Goal: Transaction & Acquisition: Purchase product/service

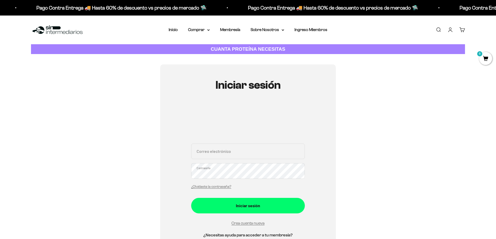
click at [224, 149] on input "Correo electrónico" at bounding box center [248, 150] width 114 height 15
type input "gbcamilo@unicauca.edu.co"
click at [191, 198] on button "Iniciar sesión" at bounding box center [248, 205] width 114 height 15
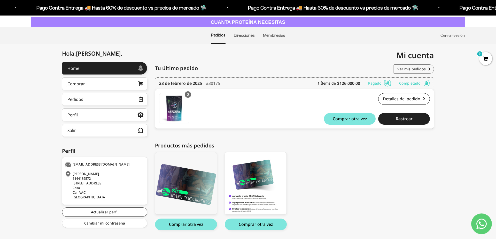
scroll to position [27, 0]
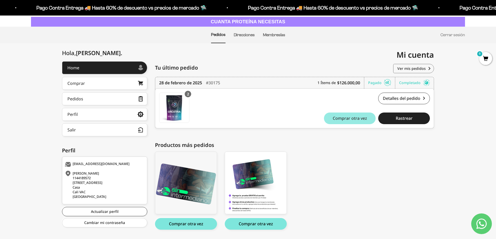
click at [363, 119] on span "Comprar otra vez" at bounding box center [350, 118] width 34 height 4
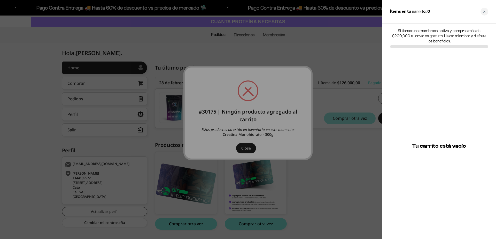
click at [251, 145] on div at bounding box center [248, 119] width 496 height 239
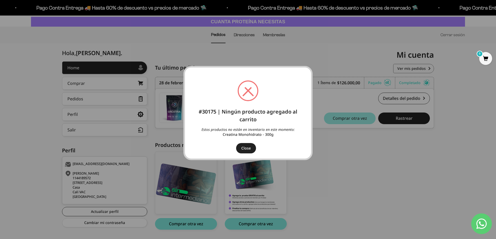
click at [253, 148] on button "Close" at bounding box center [246, 148] width 20 height 10
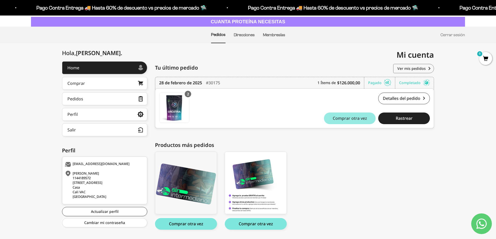
click at [338, 119] on button "Comprar otra vez" at bounding box center [350, 118] width 52 height 12
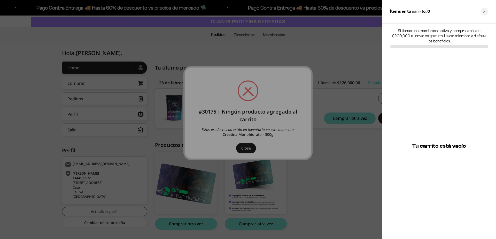
click at [351, 77] on div at bounding box center [248, 119] width 496 height 239
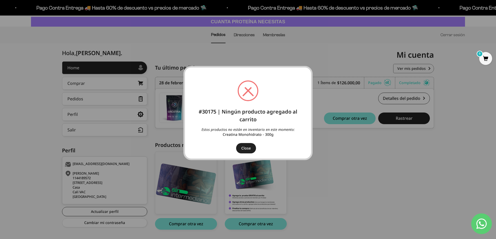
click at [351, 78] on div "× #30175 | Ningún producto agregado al carrito Estos productos no están en inve…" at bounding box center [248, 119] width 496 height 239
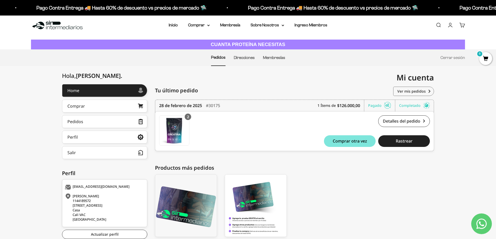
scroll to position [3, 0]
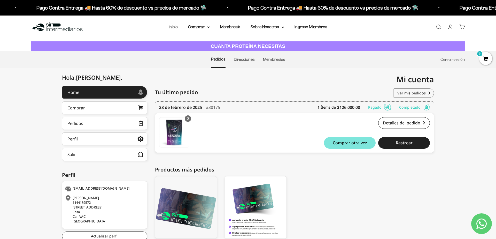
click at [174, 27] on link "Inicio" at bounding box center [173, 27] width 9 height 4
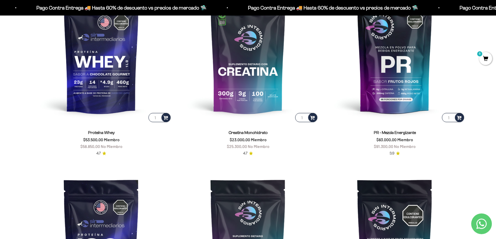
scroll to position [298, 0]
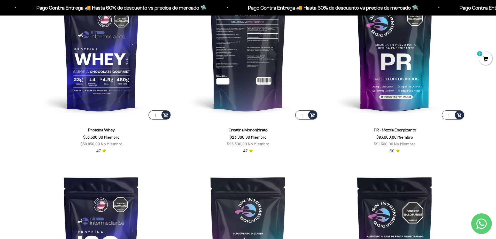
click at [257, 50] on img at bounding box center [248, 50] width 140 height 140
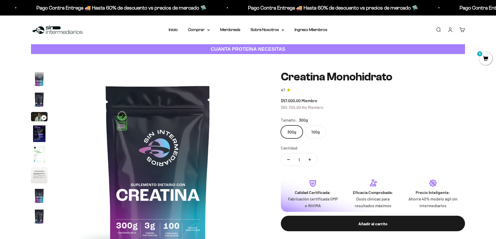
scroll to position [21, 0]
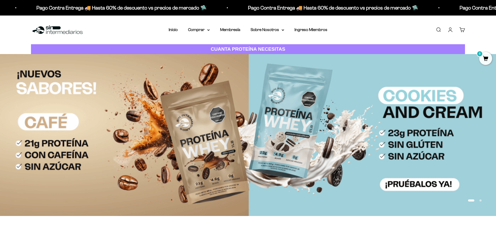
scroll to position [298, 0]
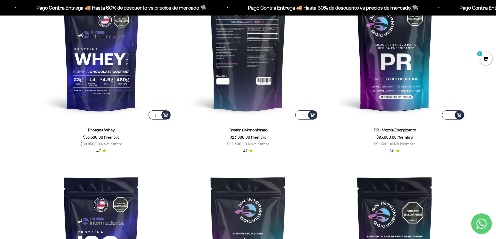
click at [231, 61] on img at bounding box center [248, 50] width 140 height 140
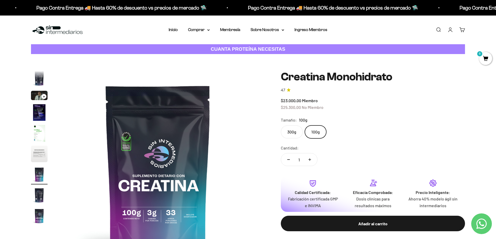
click at [294, 134] on label "300g" at bounding box center [292, 131] width 22 height 13
click at [281, 125] on input "300g" at bounding box center [280, 125] width 0 height 0
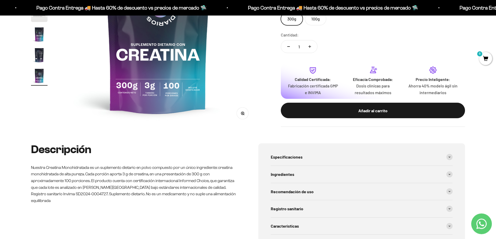
scroll to position [132, 0]
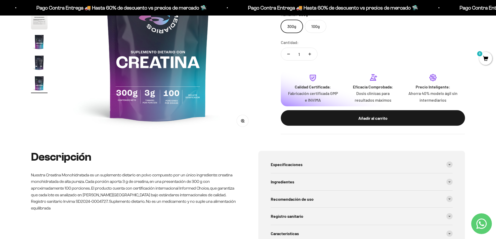
click at [311, 54] on button "Aumentar cantidad" at bounding box center [309, 54] width 15 height 12
type input "2"
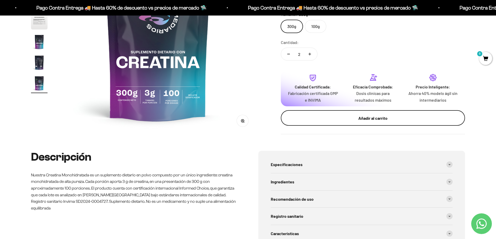
click at [366, 115] on div "Añadir al carrito" at bounding box center [372, 118] width 163 height 7
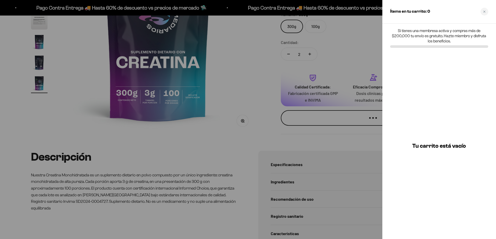
scroll to position [0, 1618]
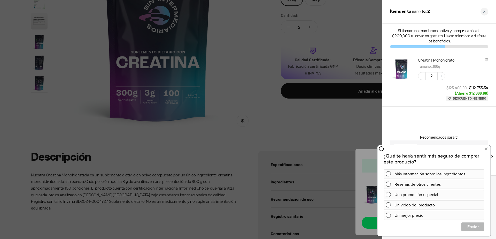
click at [426, 93] on div "Decrease quantity 2 Increase quantity $125.400,00 $112.733,34 (Ahorro $12.666,6…" at bounding box center [450, 84] width 75 height 34
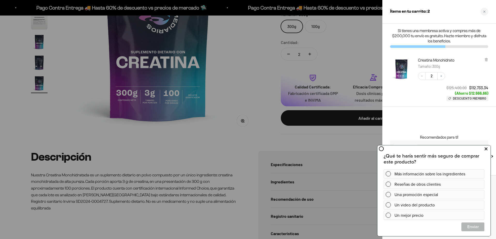
click at [485, 149] on icon at bounding box center [485, 148] width 3 height 7
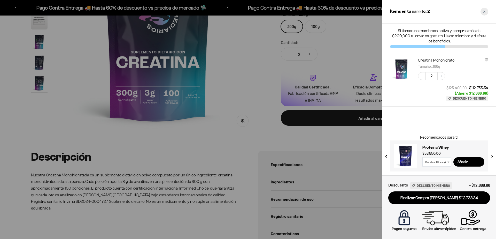
click at [485, 9] on div "Close cart" at bounding box center [484, 12] width 8 height 8
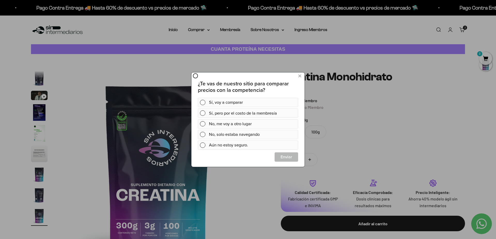
scroll to position [0, 0]
click at [177, 27] on div at bounding box center [248, 119] width 496 height 239
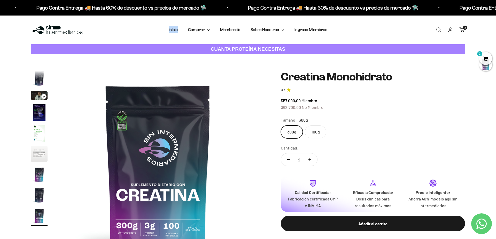
click at [177, 27] on li "Inicio" at bounding box center [173, 29] width 9 height 7
click at [176, 28] on link "Inicio" at bounding box center [173, 29] width 9 height 4
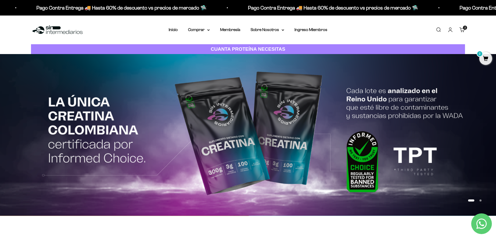
click at [461, 29] on link "Carrito 2 artículos 2" at bounding box center [462, 30] width 6 height 6
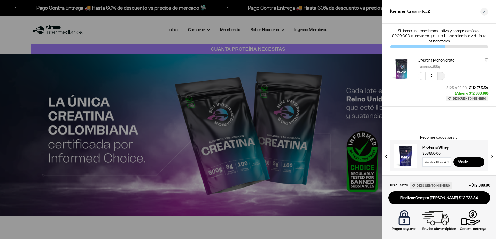
click at [444, 77] on button "Increase quantity" at bounding box center [441, 76] width 8 height 8
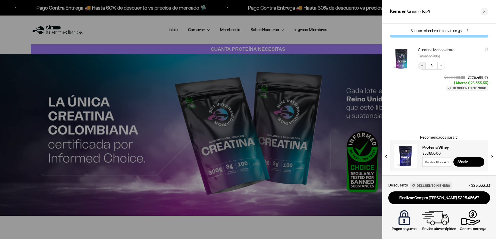
click at [419, 66] on button "Decrease quantity" at bounding box center [422, 66] width 8 height 8
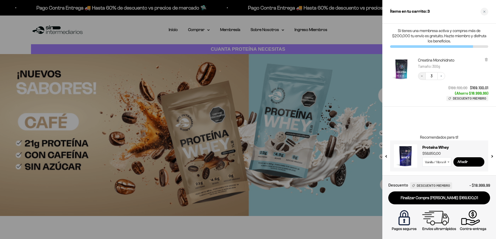
click at [419, 78] on button "Decrease quantity" at bounding box center [422, 76] width 8 height 8
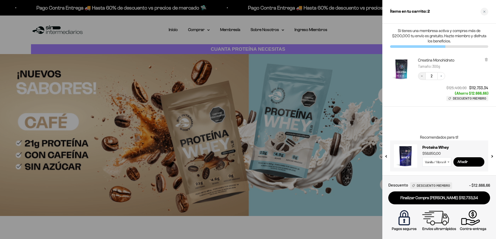
click at [423, 75] on icon "Decrease quantity" at bounding box center [421, 75] width 3 height 3
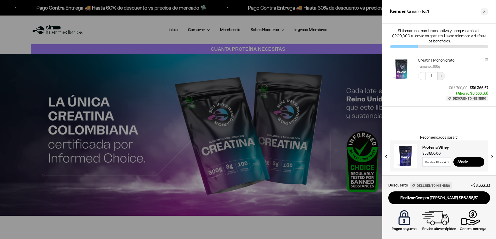
click at [439, 76] on button "Increase quantity" at bounding box center [441, 76] width 8 height 8
click at [440, 77] on icon "Increase quantity" at bounding box center [440, 75] width 3 height 3
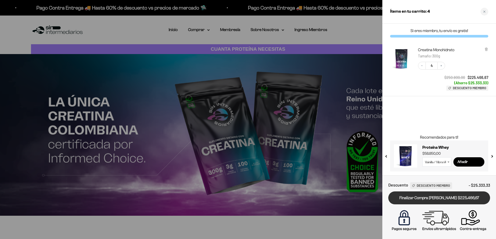
click at [423, 194] on link "Finalizar Compra Segura $225.466,67" at bounding box center [439, 197] width 102 height 13
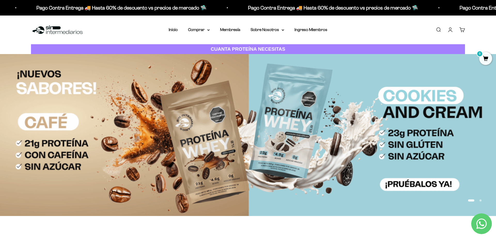
scroll to position [275, 0]
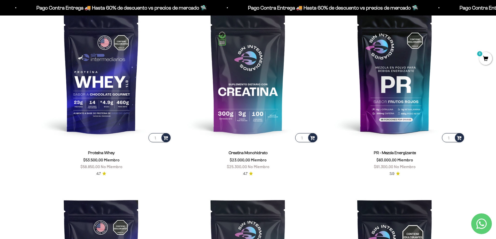
drag, startPoint x: 496, startPoint y: 37, endPoint x: 496, endPoint y: 53, distance: 15.5
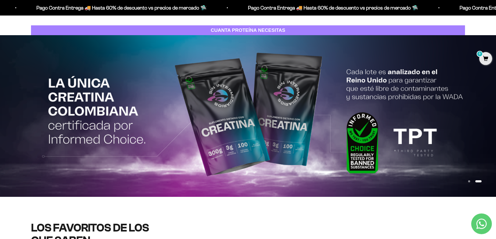
scroll to position [0, 0]
